Goal: Use online tool/utility: Utilize a website feature to perform a specific function

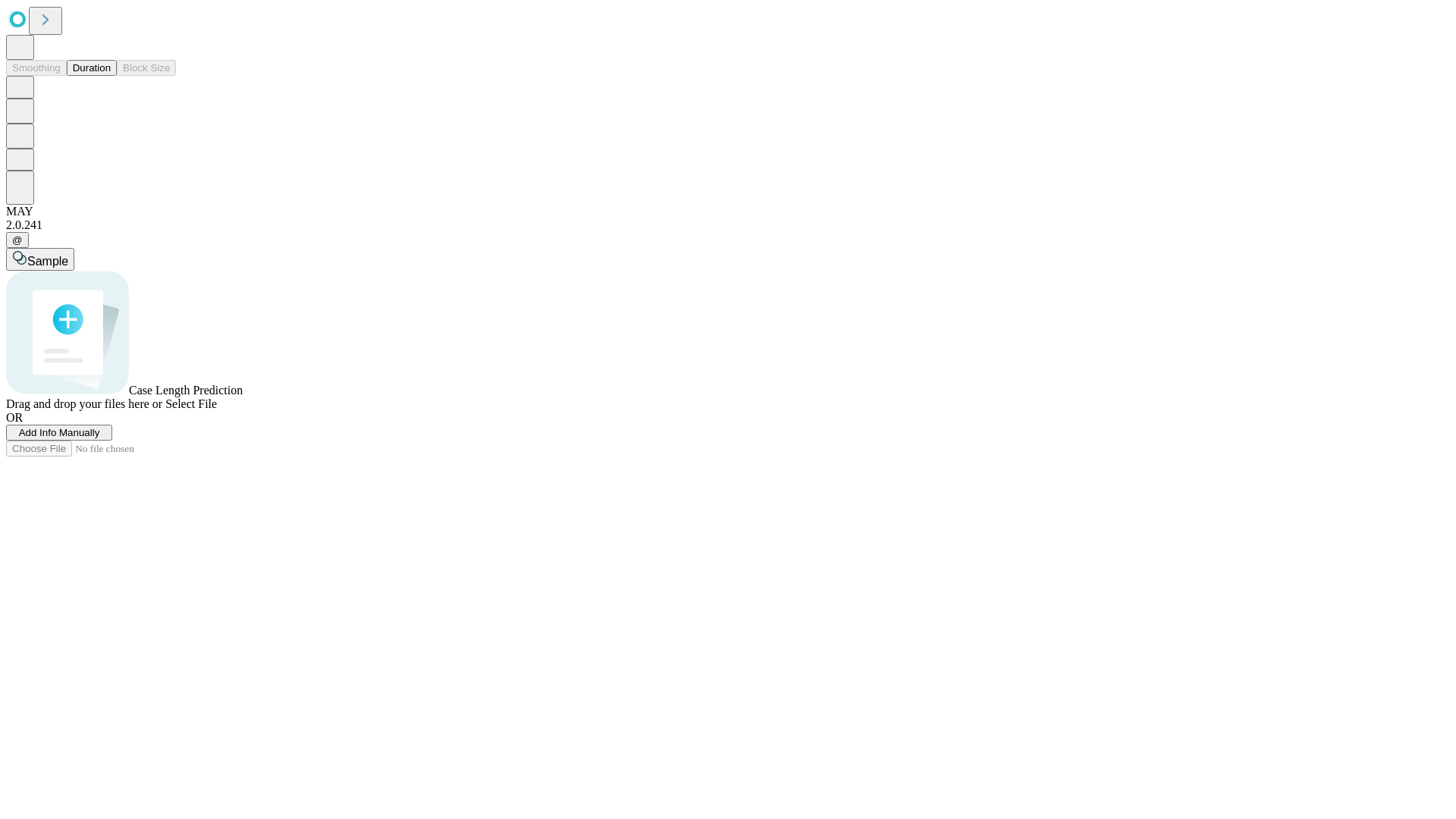
click at [111, 76] on button "Duration" at bounding box center [91, 68] width 50 height 16
click at [100, 438] on span "Add Info Manually" at bounding box center [59, 432] width 81 height 11
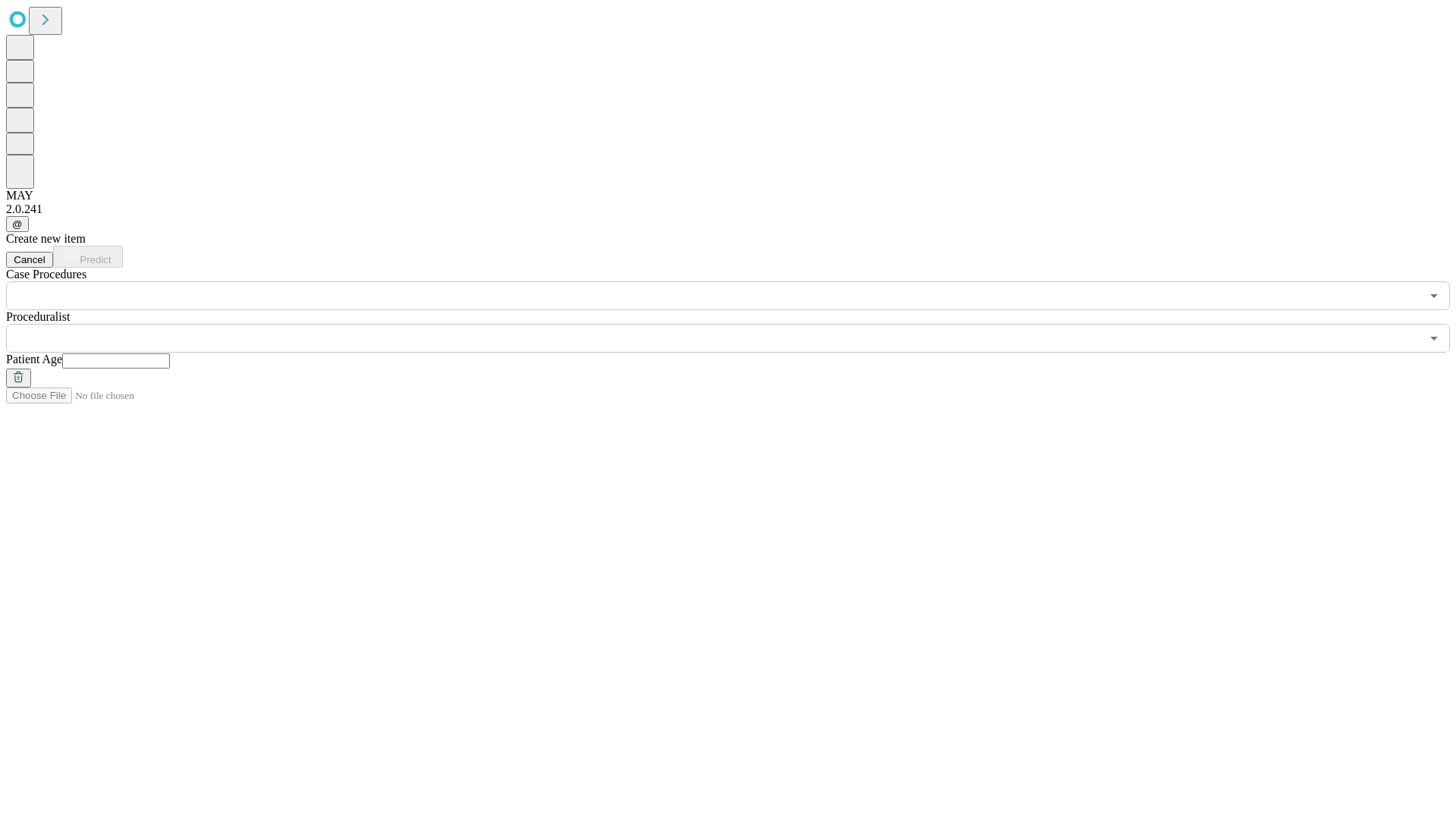
click at [170, 353] on input "text" at bounding box center [115, 360] width 107 height 15
type input "**"
click at [738, 324] on input "text" at bounding box center [713, 338] width 1414 height 29
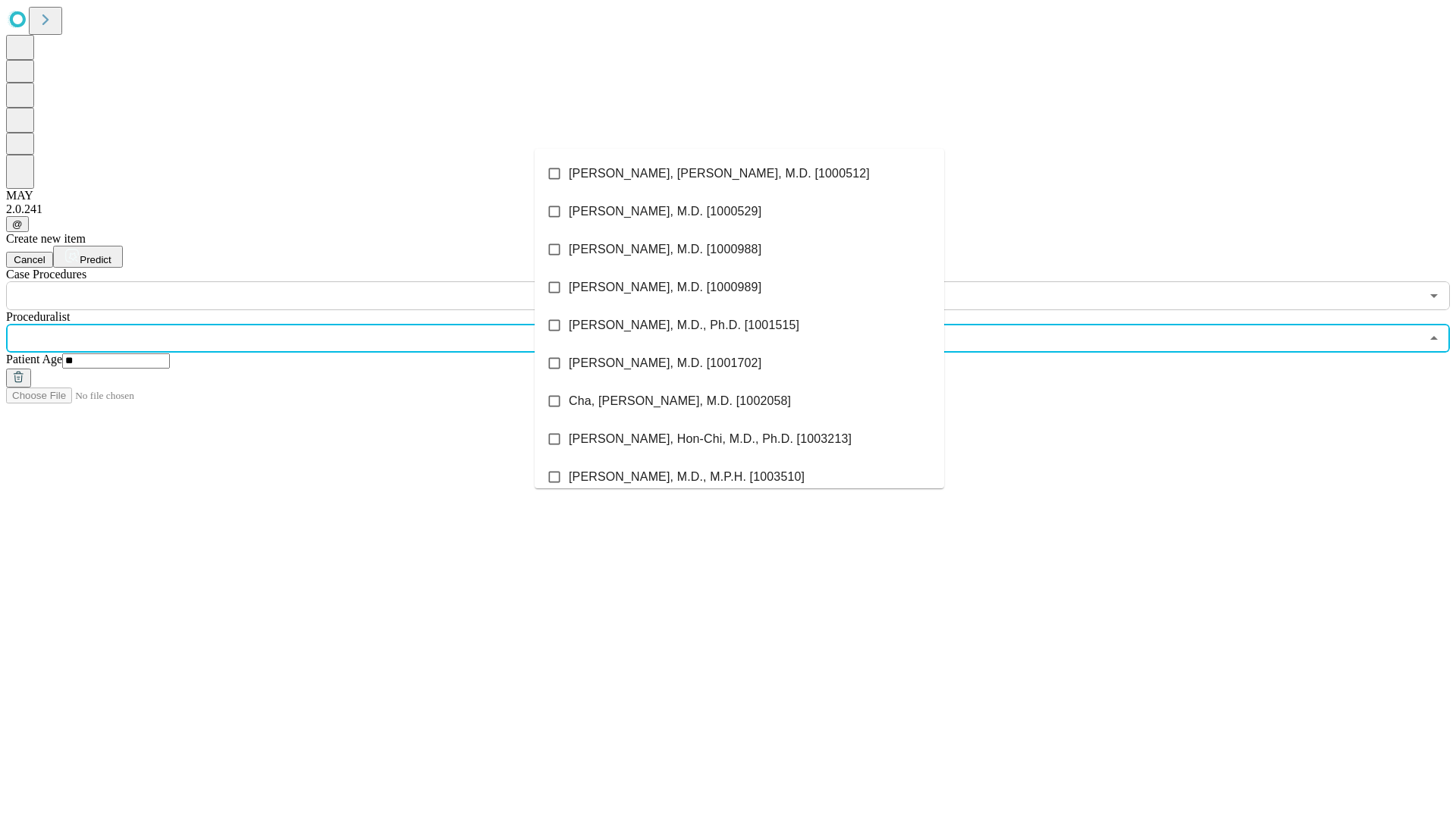
click at [739, 174] on li "[PERSON_NAME], [PERSON_NAME], M.D. [1000512]" at bounding box center [739, 173] width 409 height 38
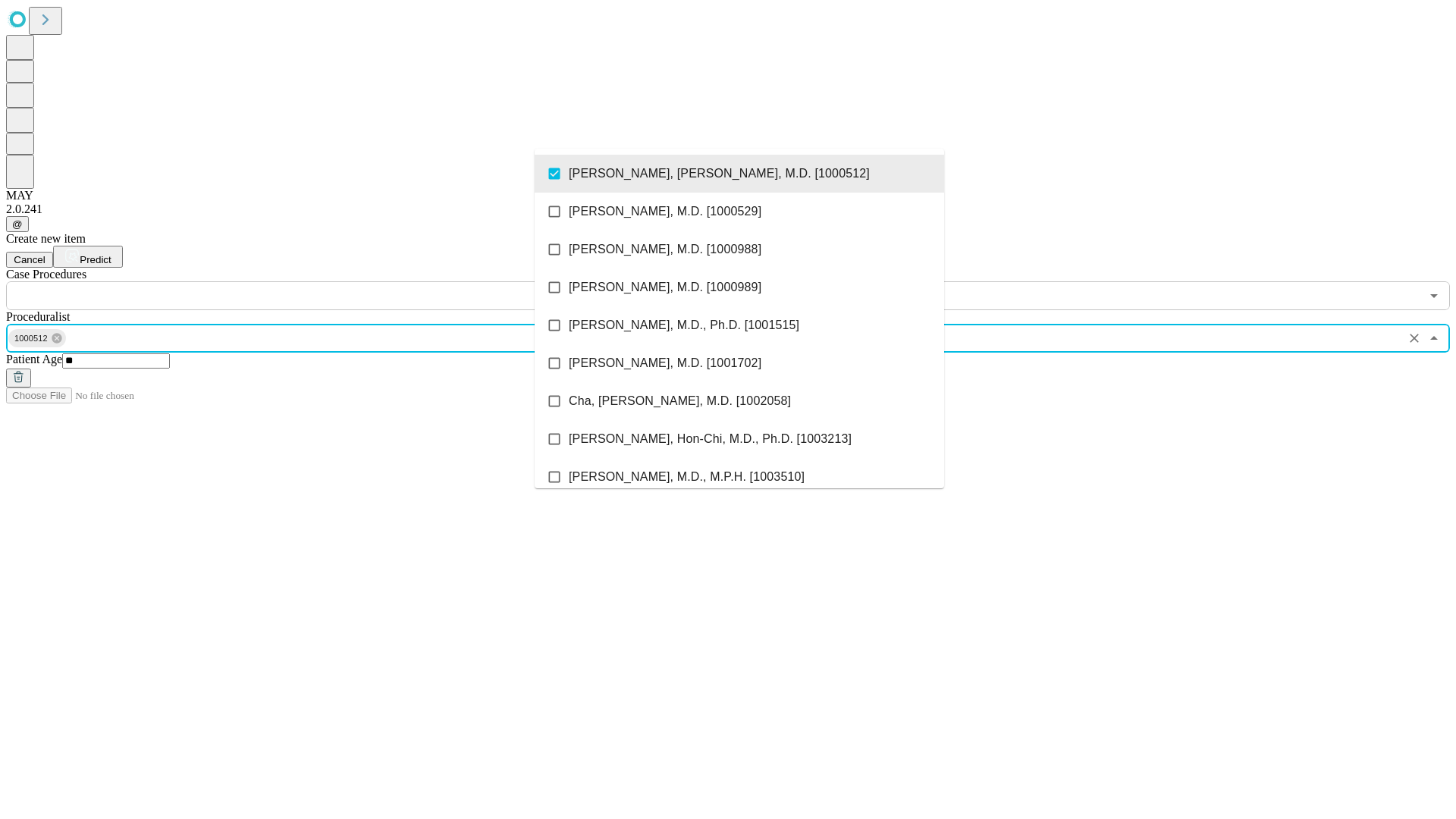
click at [318, 281] on input "text" at bounding box center [713, 295] width 1414 height 29
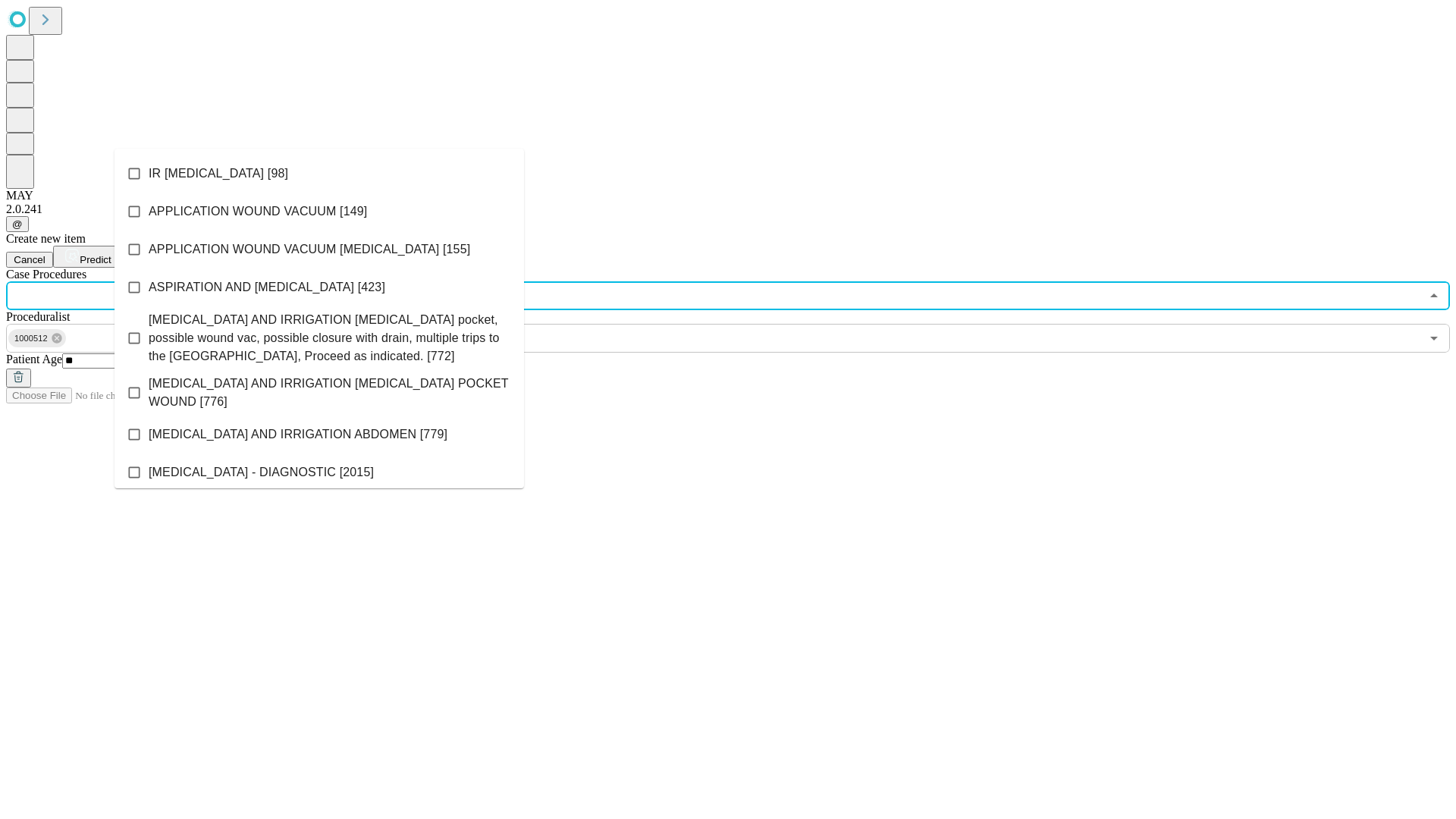
click at [319, 174] on li "IR [MEDICAL_DATA] [98]" at bounding box center [318, 173] width 409 height 38
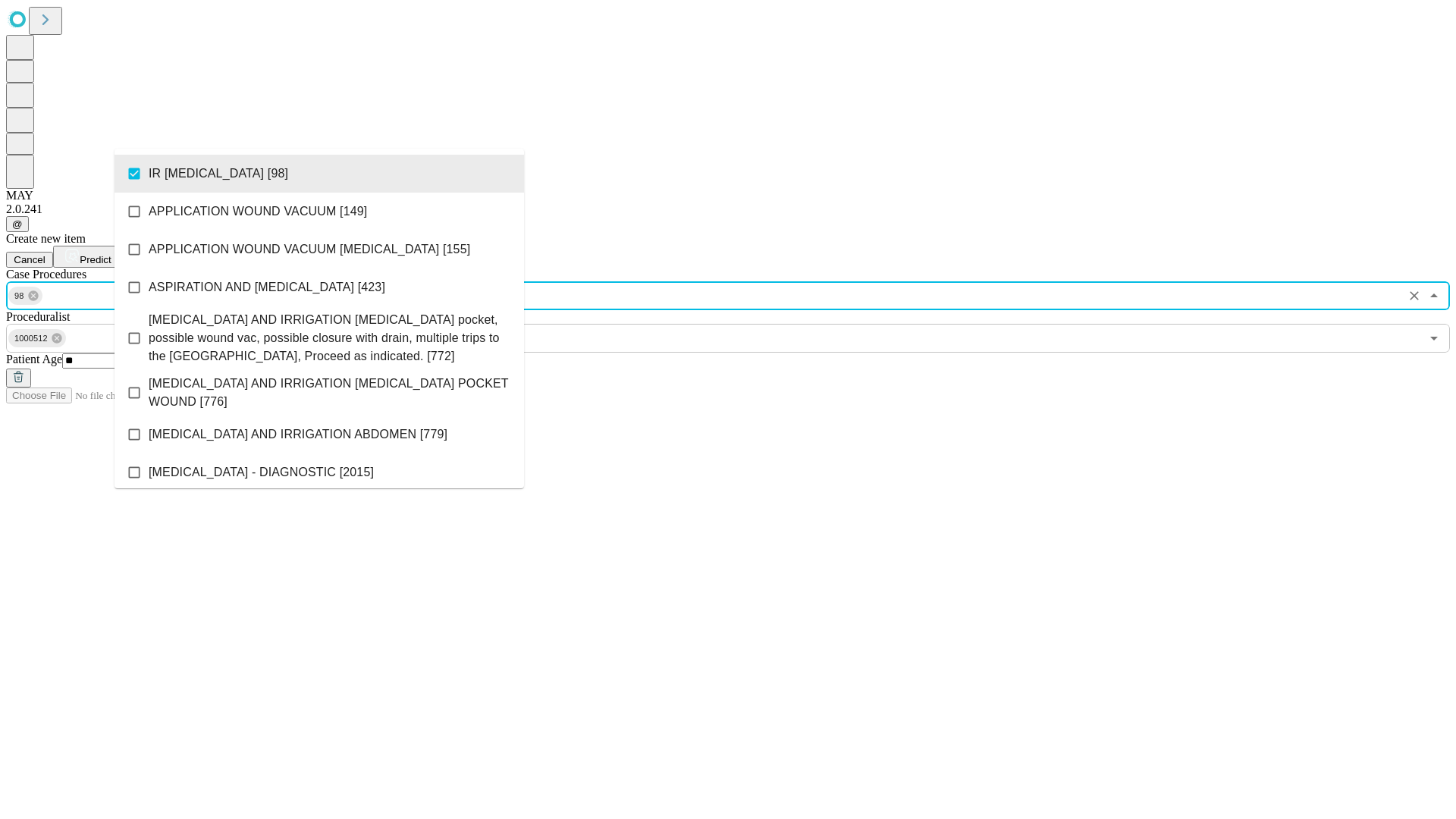
click at [111, 254] on span "Predict" at bounding box center [95, 259] width 31 height 11
